Goal: Use online tool/utility

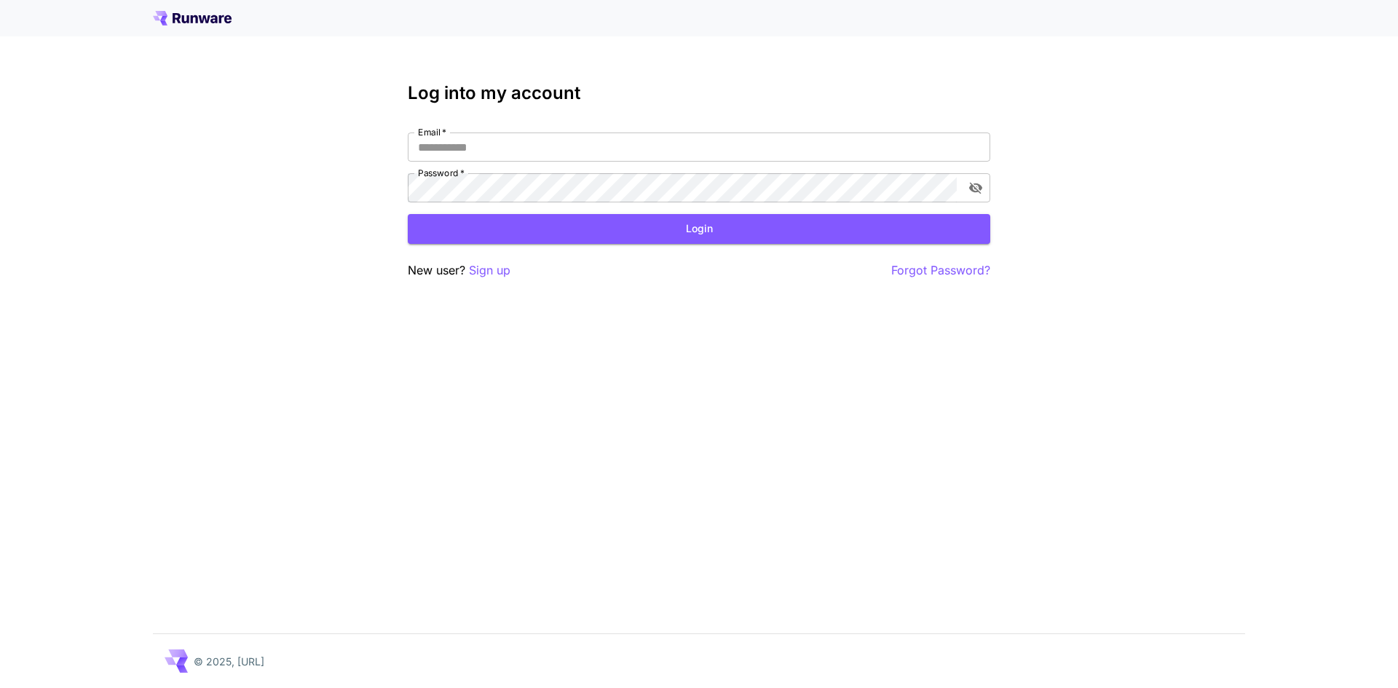
type input "**********"
click at [483, 239] on button "Login" at bounding box center [699, 229] width 583 height 30
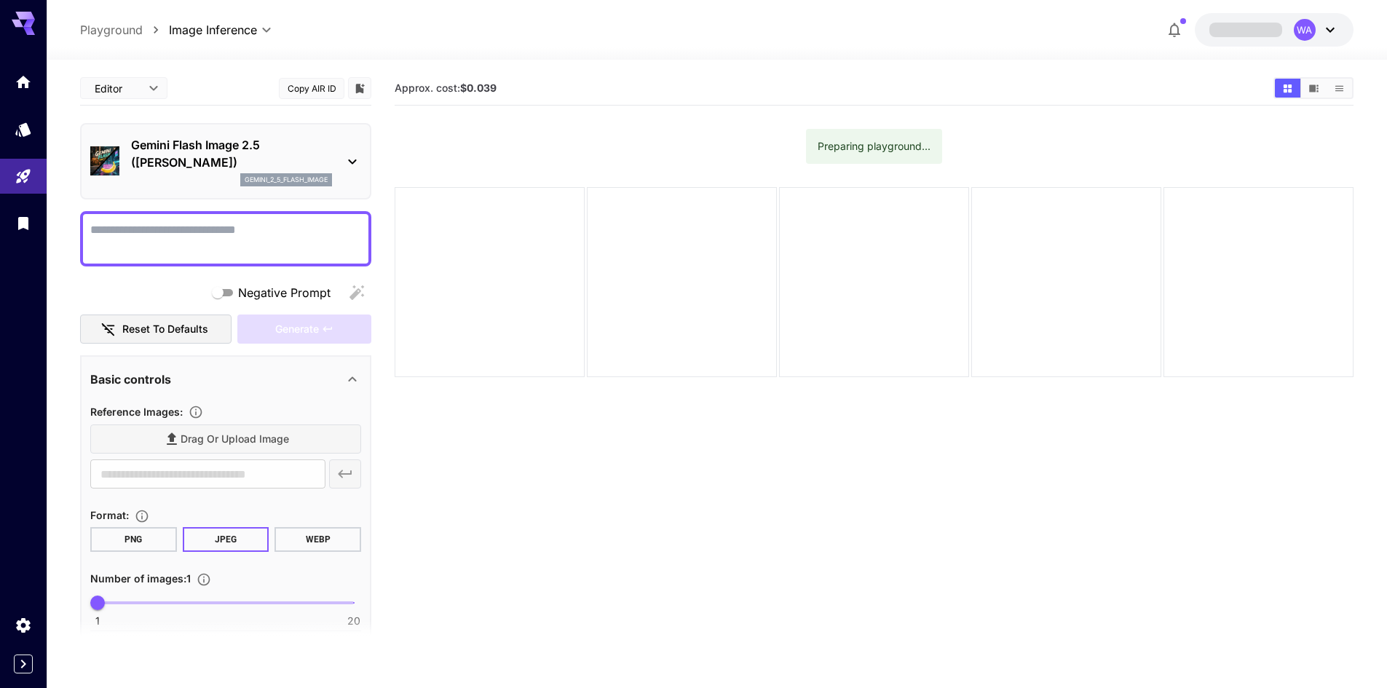
click at [170, 441] on div "Drag or upload image" at bounding box center [225, 440] width 271 height 30
